Goal: Transaction & Acquisition: Purchase product/service

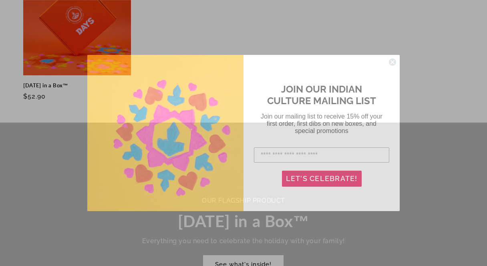
scroll to position [421, 0]
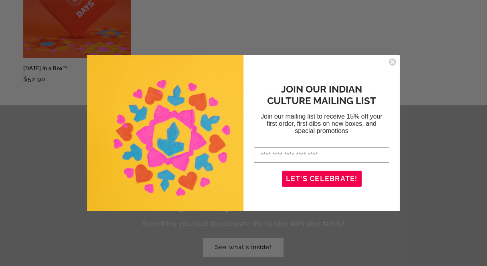
click at [393, 64] on circle "Close dialog" at bounding box center [392, 62] width 8 height 8
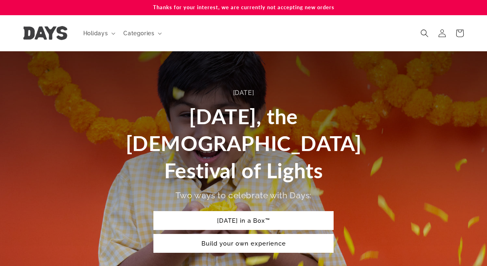
scroll to position [0, 0]
click at [95, 32] on span "Holidays" at bounding box center [95, 33] width 25 height 7
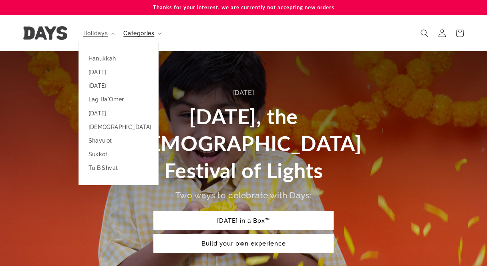
click at [161, 29] on summary "Categories" at bounding box center [141, 33] width 46 height 17
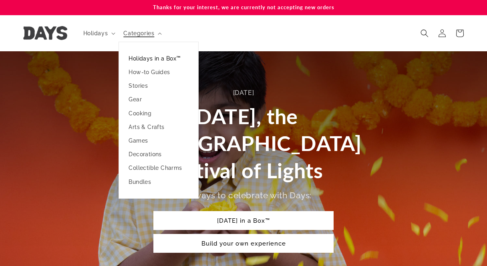
click at [164, 56] on link "Holidays in a Box™" at bounding box center [158, 59] width 79 height 14
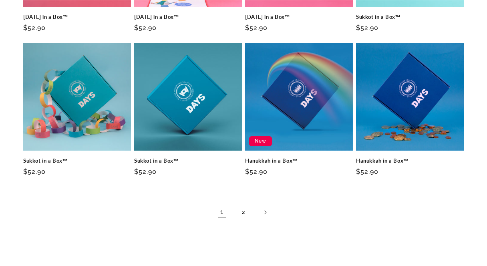
scroll to position [527, 0]
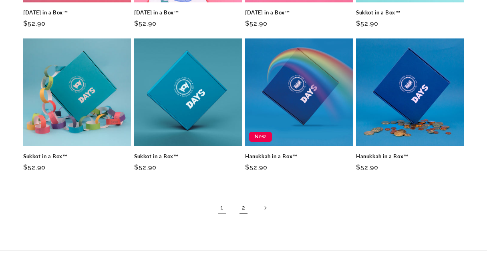
click at [245, 204] on link "2" at bounding box center [243, 208] width 18 height 18
